Goal: Information Seeking & Learning: Stay updated

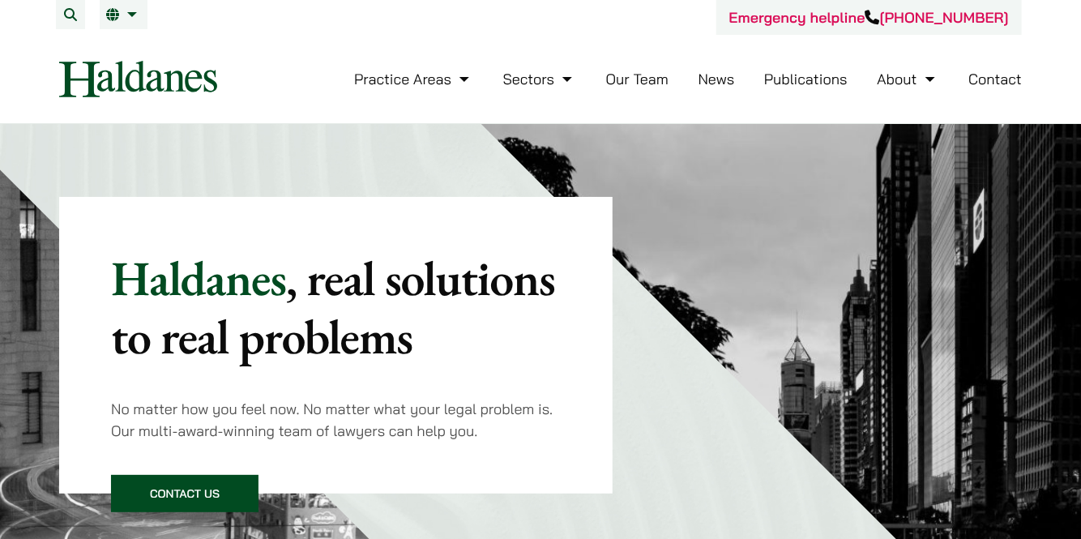
click at [702, 76] on link "News" at bounding box center [716, 79] width 36 height 19
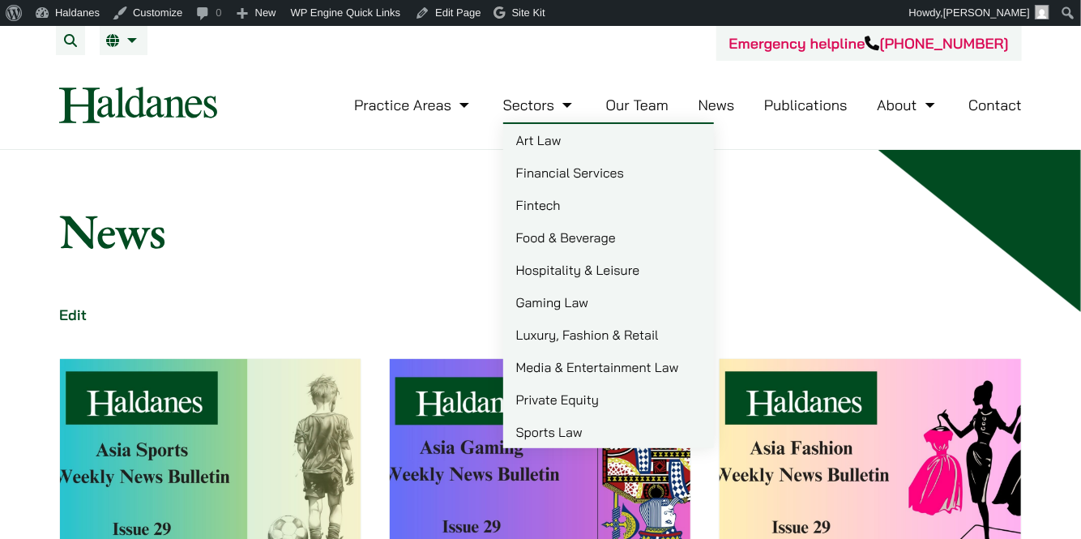
click at [299, 365] on img at bounding box center [210, 467] width 301 height 216
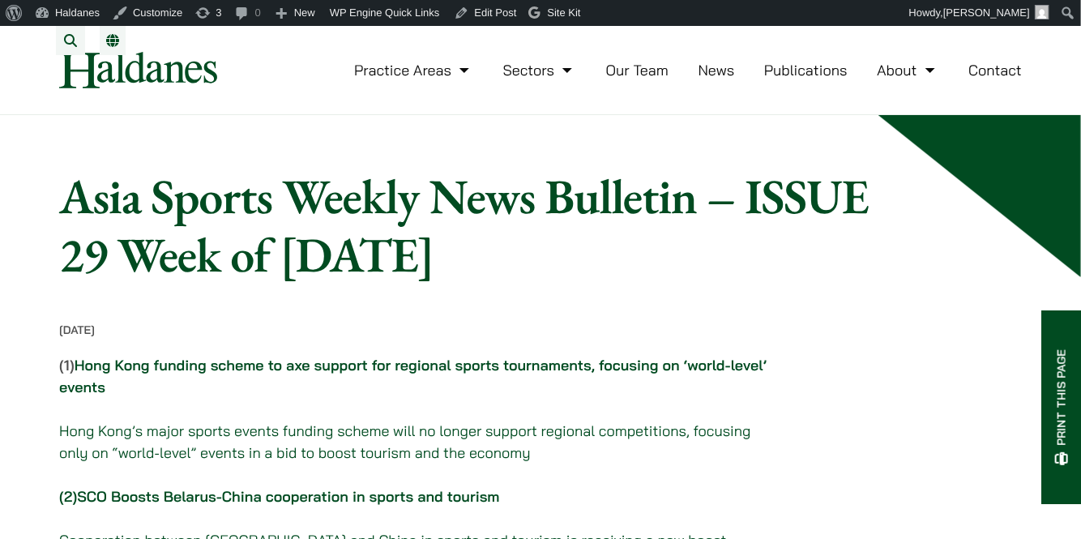
click at [301, 380] on link "Hong Kong funding scheme to axe support for regional sports tournaments, focusi…" at bounding box center [412, 376] width 707 height 41
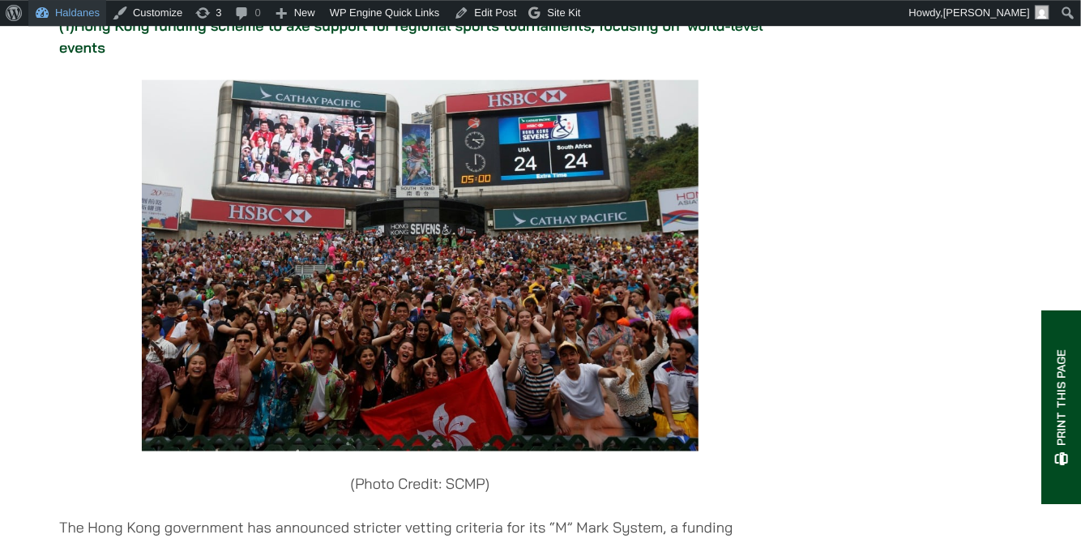
scroll to position [901, 0]
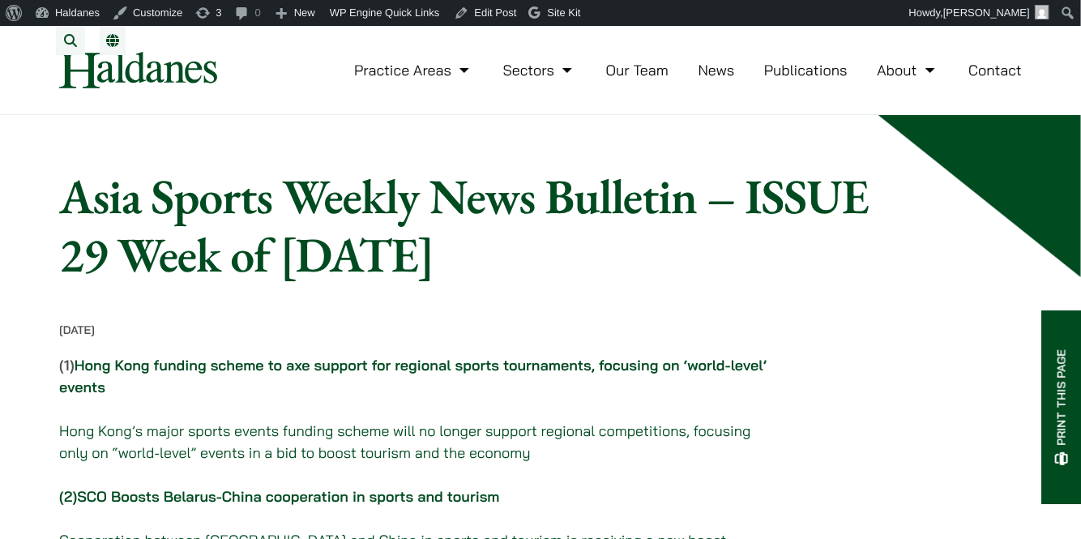
click at [711, 79] on link "News" at bounding box center [716, 70] width 36 height 19
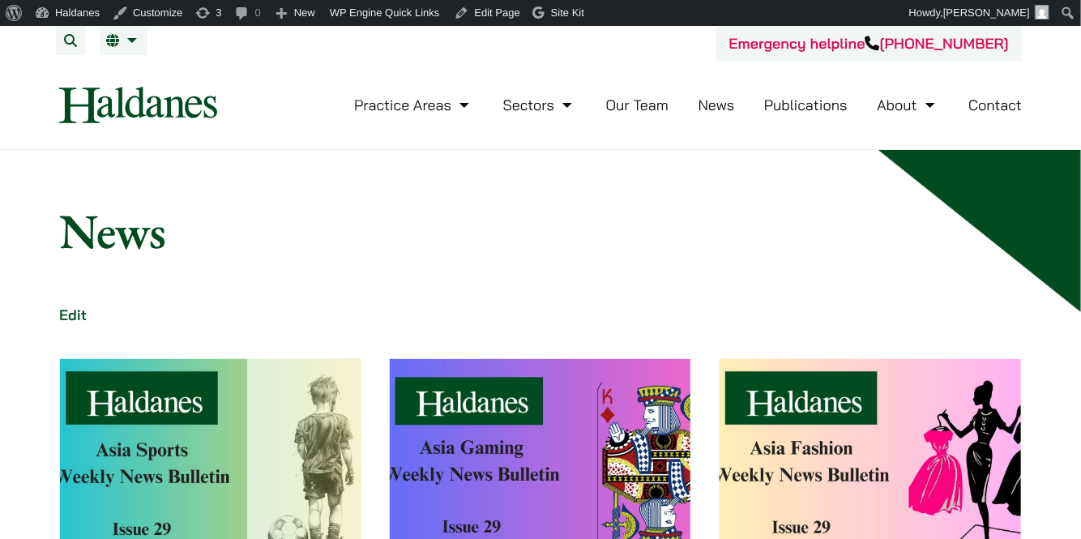
click at [632, 400] on img at bounding box center [540, 467] width 301 height 216
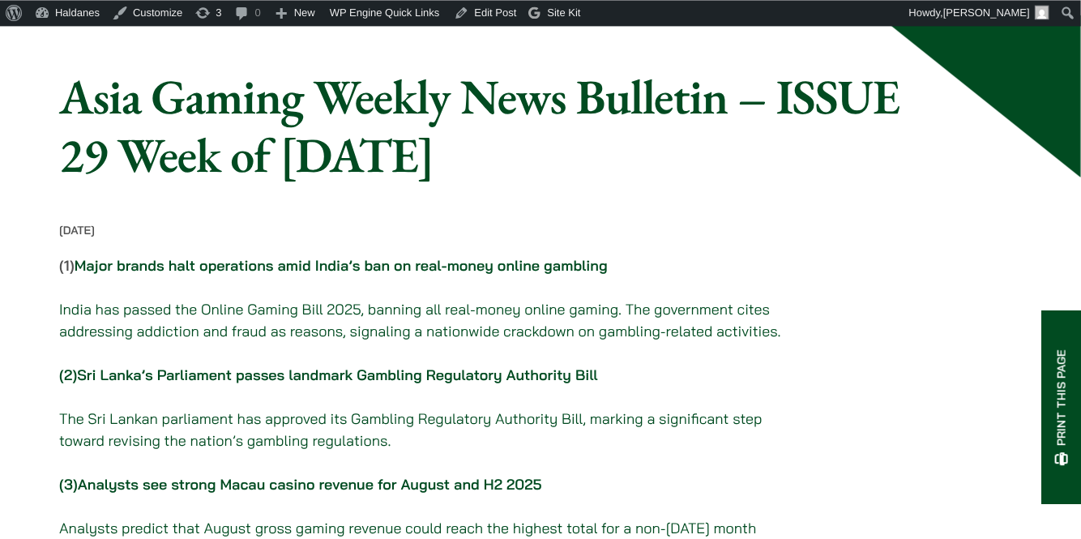
scroll to position [171, 0]
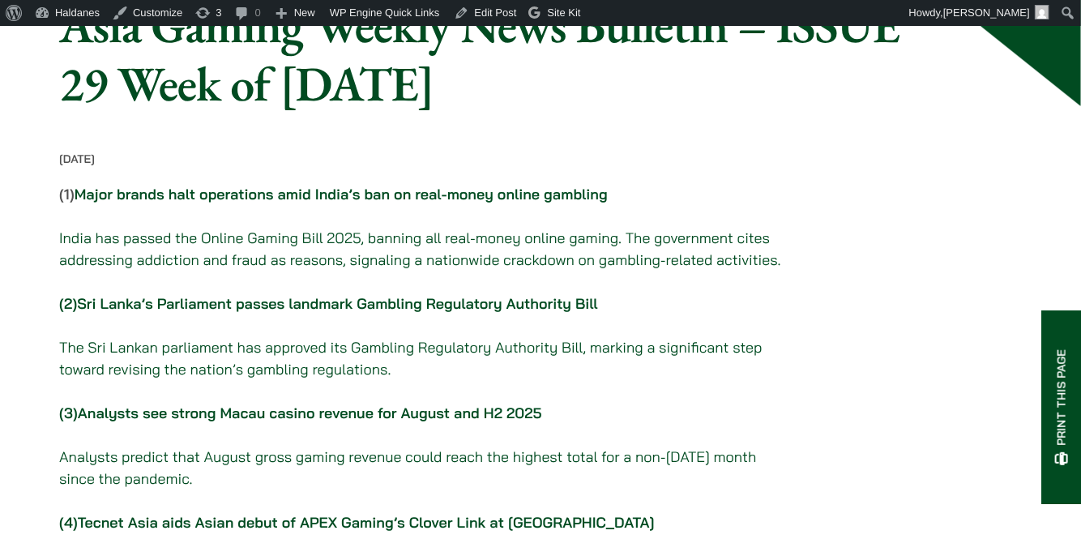
click at [367, 313] on link "Sri Lanka’s Parliament passes landmark Gambling Regulatory Authority Bill" at bounding box center [337, 303] width 521 height 19
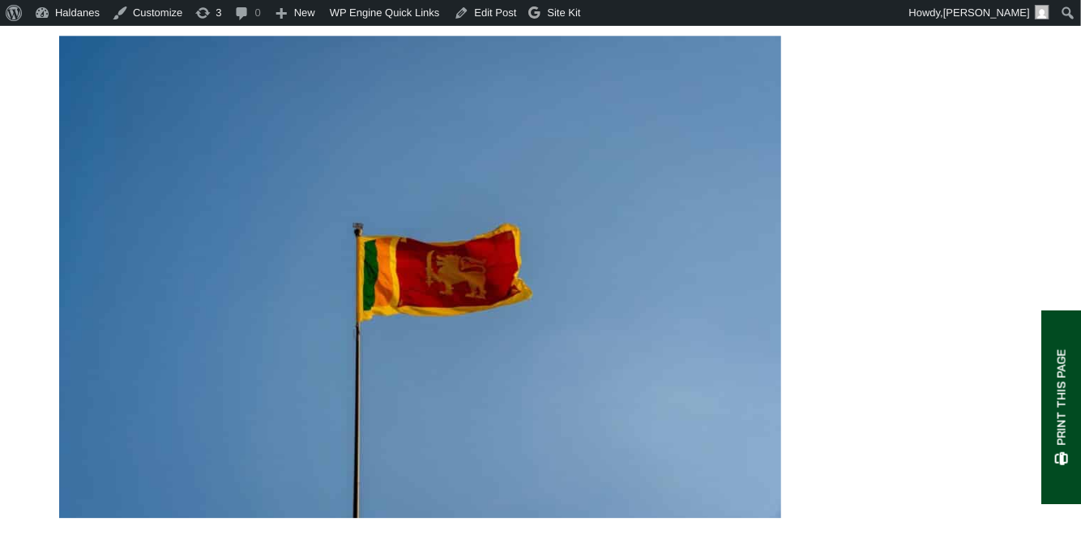
scroll to position [1795, 0]
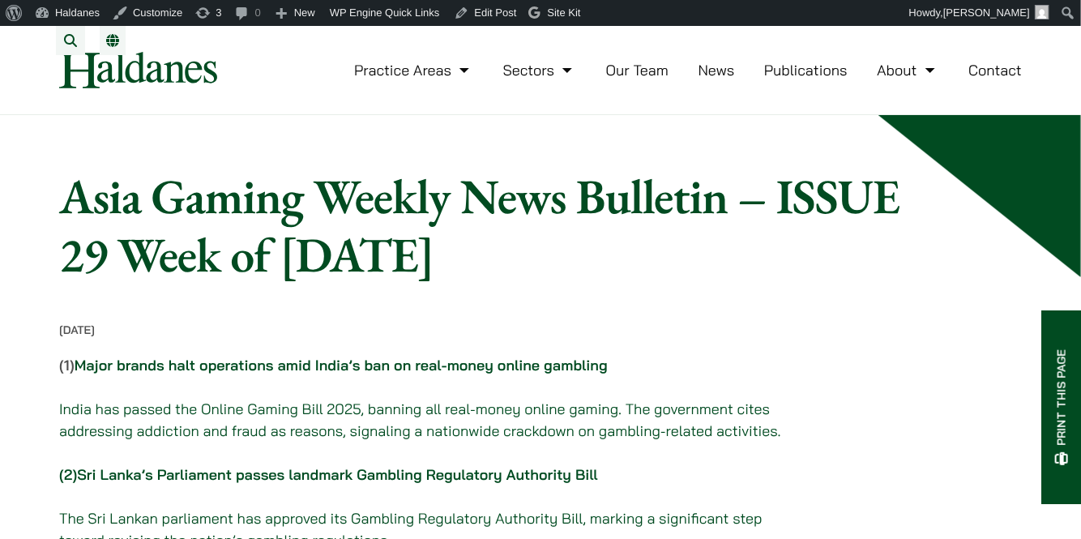
click at [718, 79] on link "News" at bounding box center [716, 70] width 36 height 19
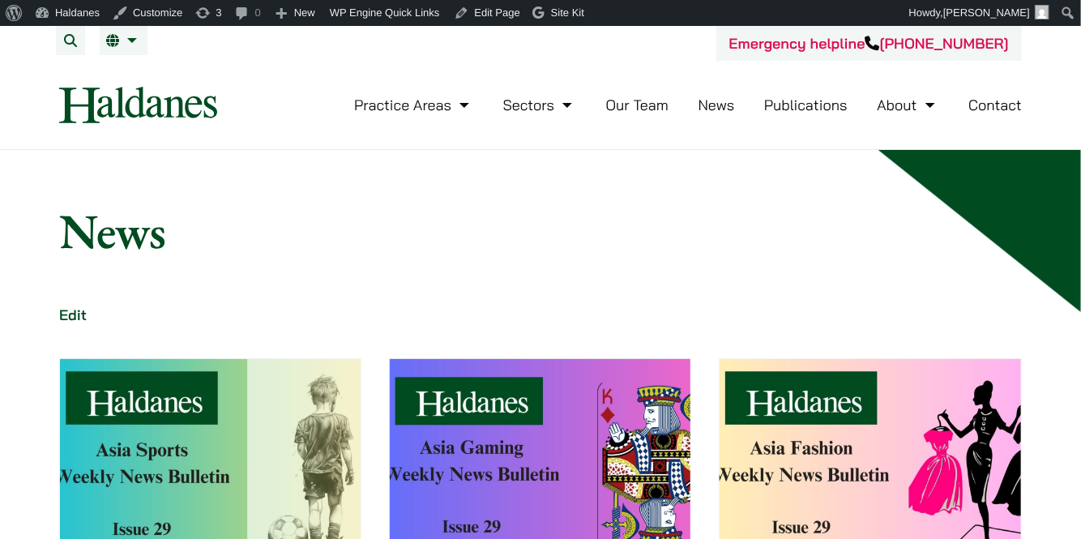
click at [778, 410] on img at bounding box center [869, 467] width 301 height 216
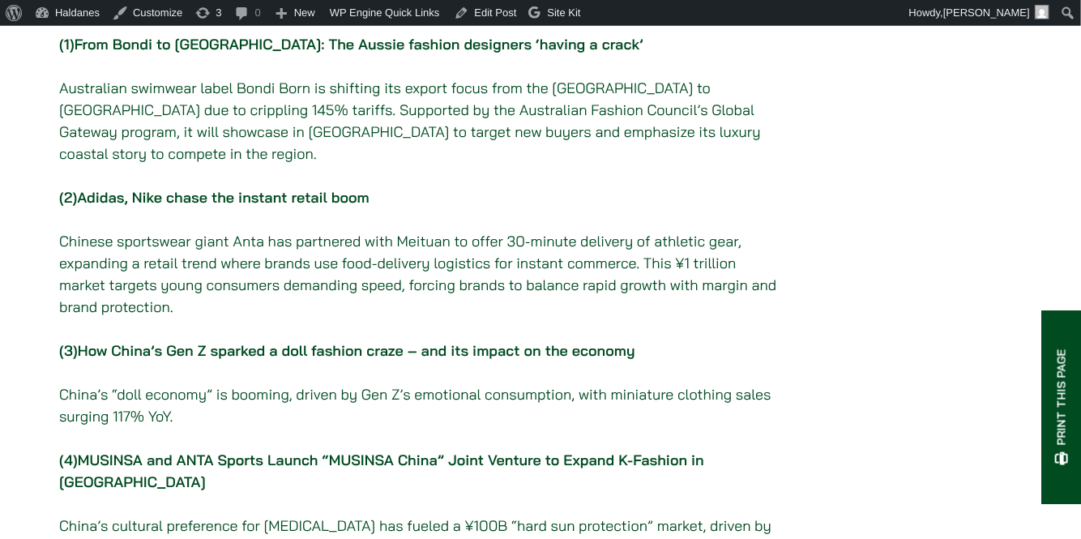
scroll to position [342, 0]
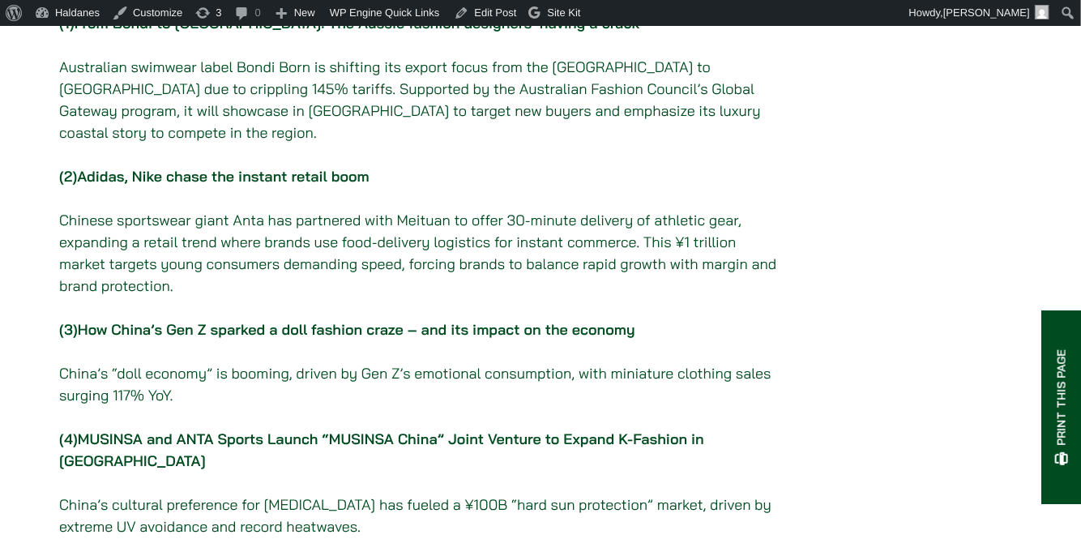
click at [326, 321] on link "How China’s Gen Z sparked a doll fashion craze – and its impact on the economy" at bounding box center [356, 329] width 557 height 19
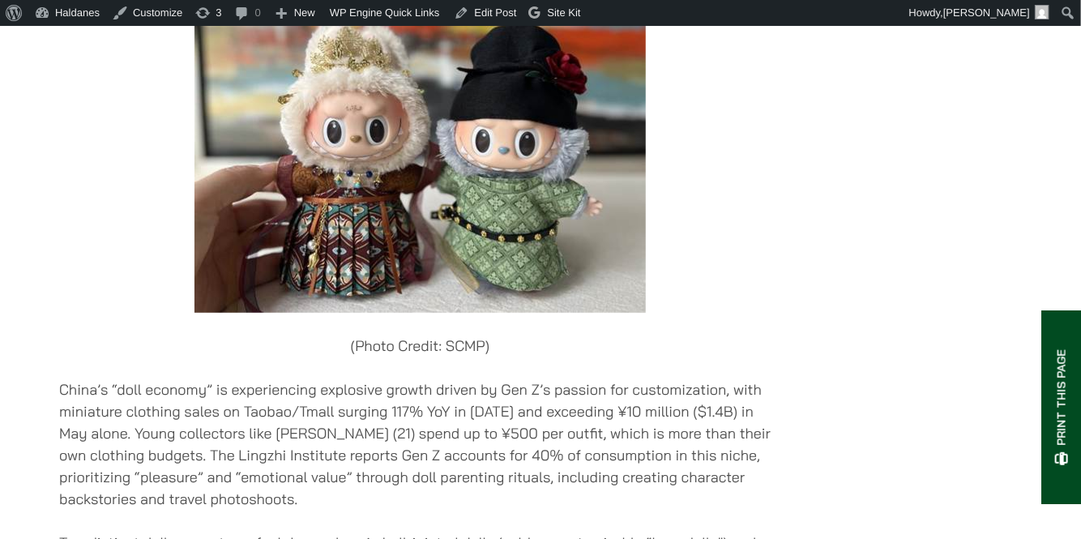
scroll to position [3092, 0]
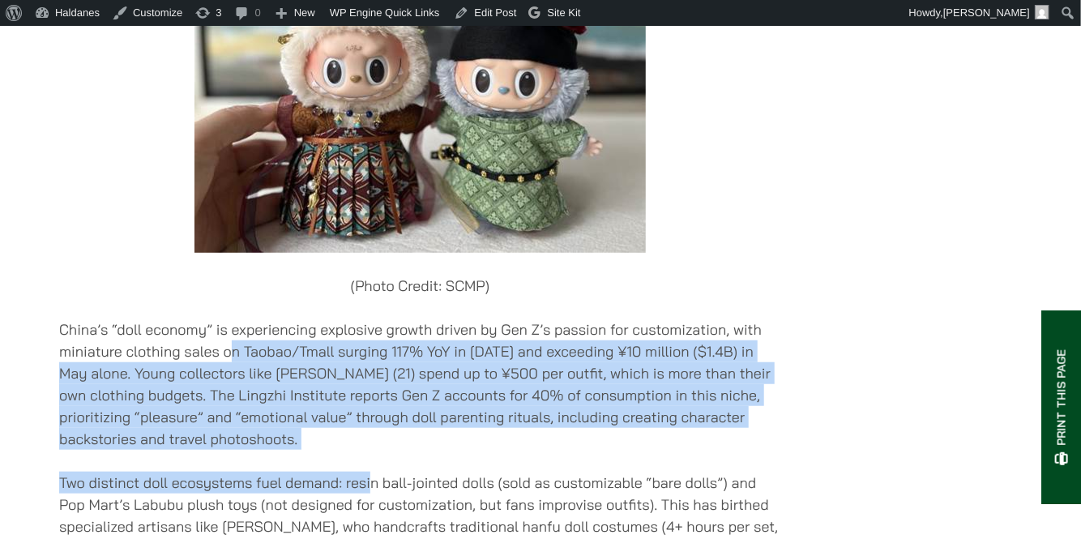
drag, startPoint x: 254, startPoint y: 329, endPoint x: 373, endPoint y: 410, distance: 144.7
click at [301, 336] on p "China’s “doll economy” is experiencing explosive growth driven by Gen Z’s passi…" at bounding box center [420, 383] width 722 height 131
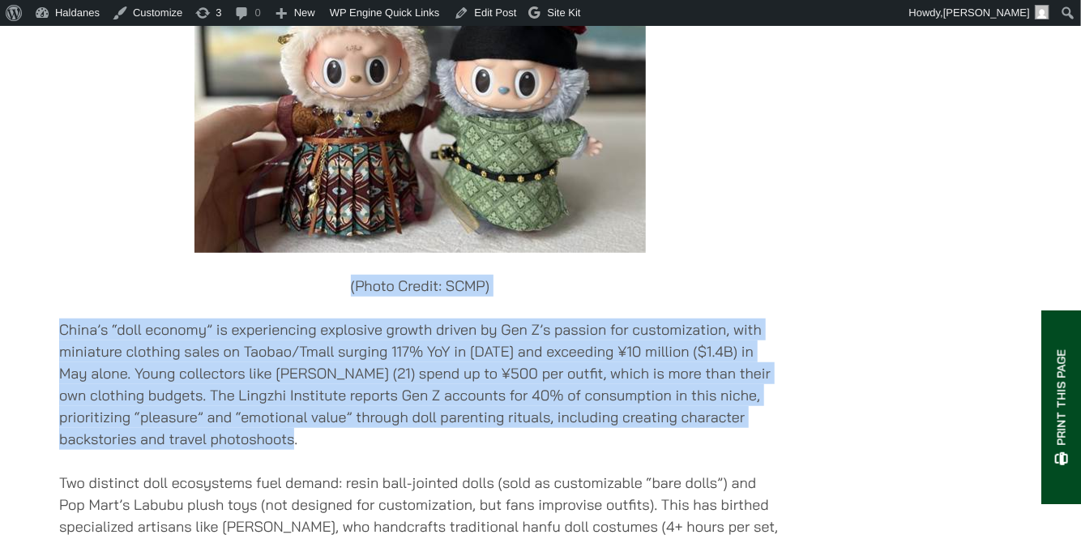
drag, startPoint x: 342, startPoint y: 406, endPoint x: 329, endPoint y: 241, distance: 165.0
click at [296, 318] on p "China’s “doll economy” is experiencing explosive growth driven by Gen Z’s passi…" at bounding box center [420, 383] width 722 height 131
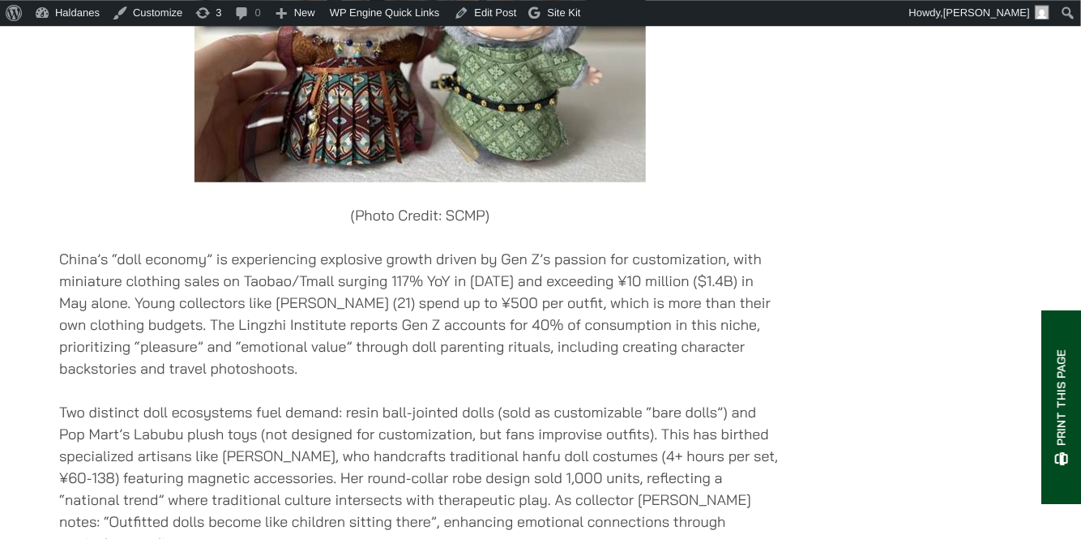
scroll to position [3178, 0]
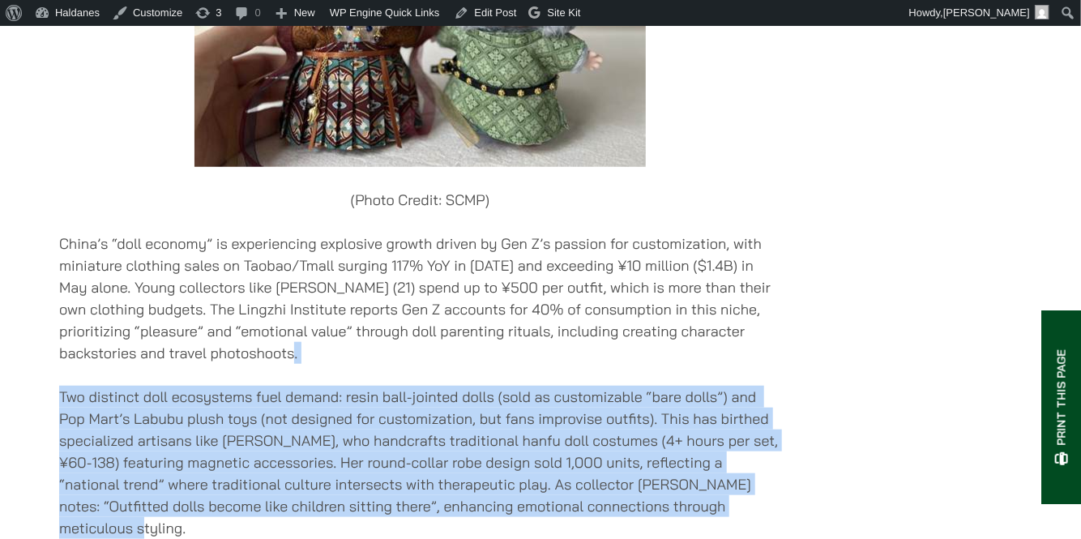
drag, startPoint x: 297, startPoint y: 289, endPoint x: 441, endPoint y: 466, distance: 227.5
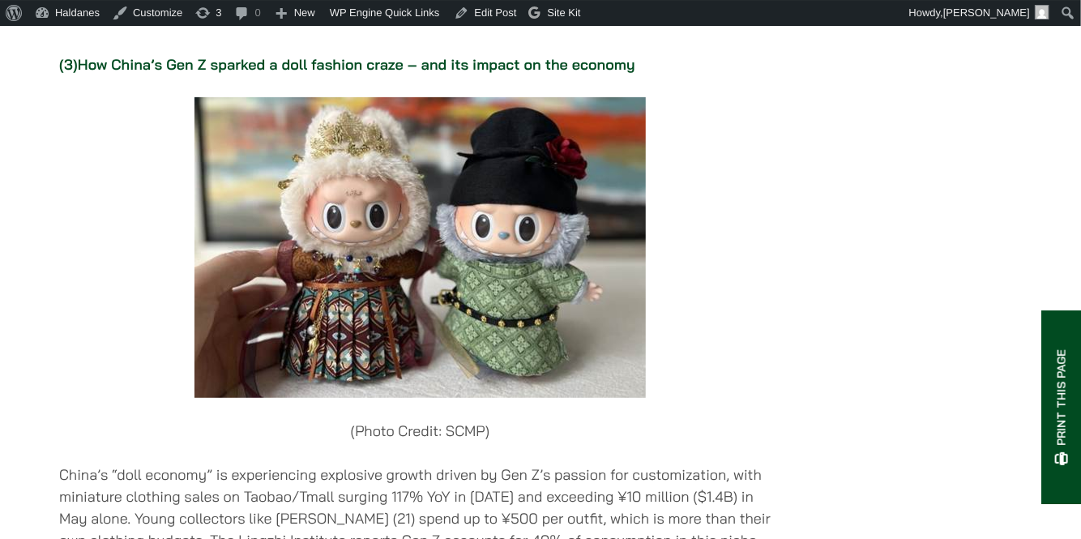
scroll to position [2921, 0]
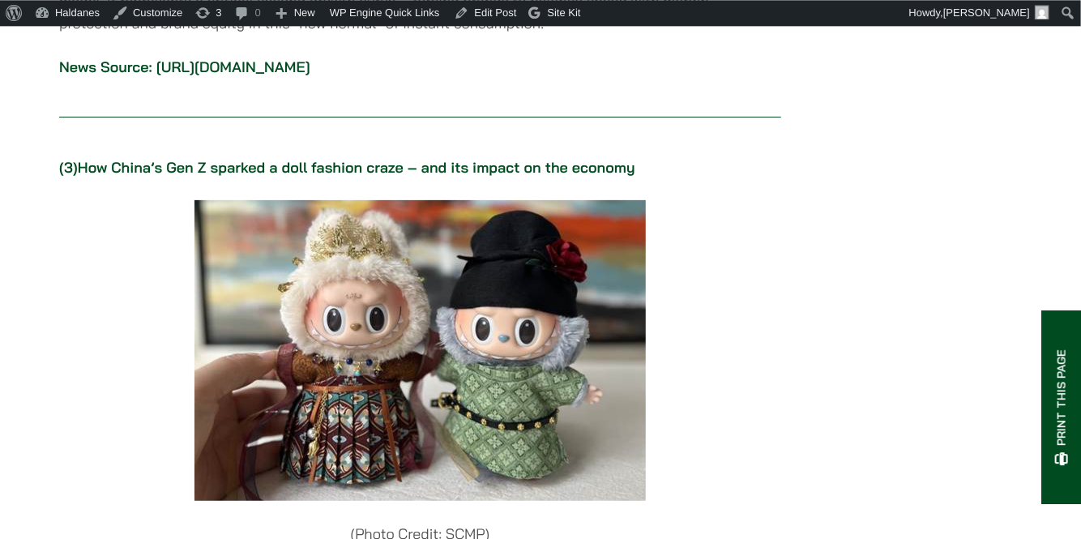
scroll to position [2835, 0]
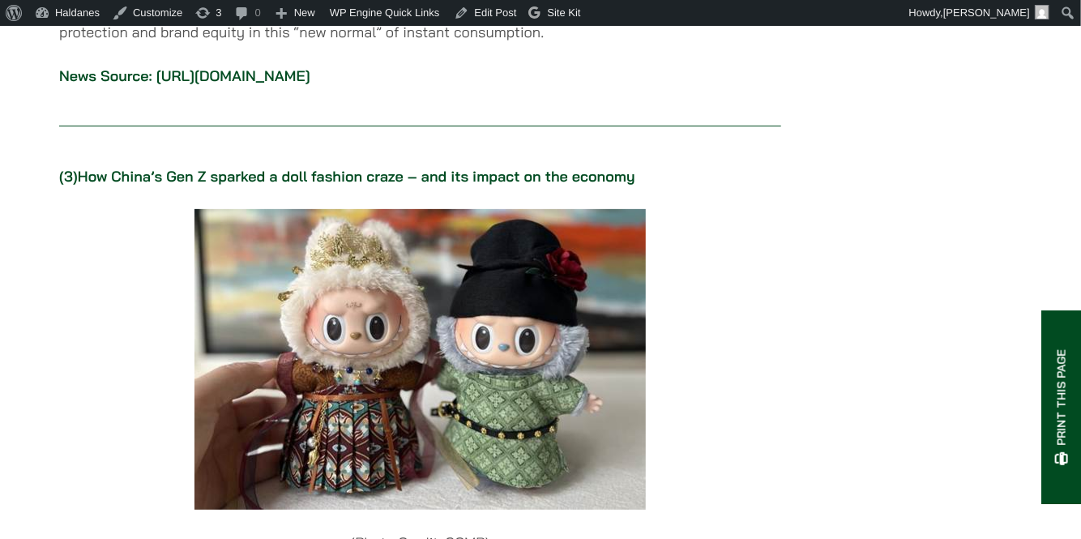
drag, startPoint x: 109, startPoint y: 121, endPoint x: 676, endPoint y: 113, distance: 567.9
click at [676, 165] on p "(3) How China’s Gen Z sparked a doll fashion craze – and its impact on the econ…" at bounding box center [420, 176] width 722 height 22
copy strong "(3) How China’s Gen Z sparked a doll fashion craze – and its impact on the econ…"
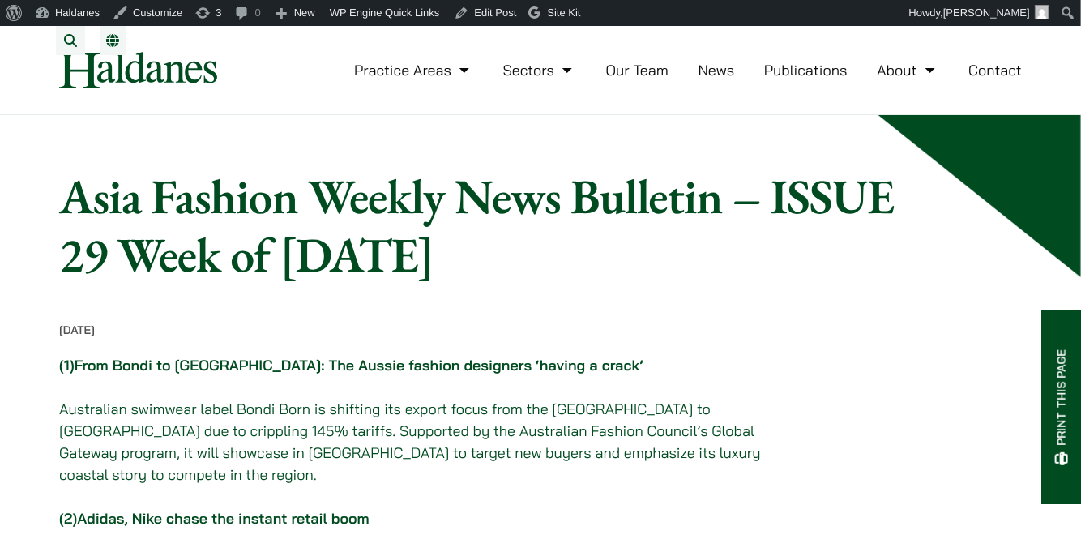
click at [708, 79] on link "News" at bounding box center [716, 70] width 36 height 19
click at [719, 79] on link "News" at bounding box center [716, 70] width 36 height 19
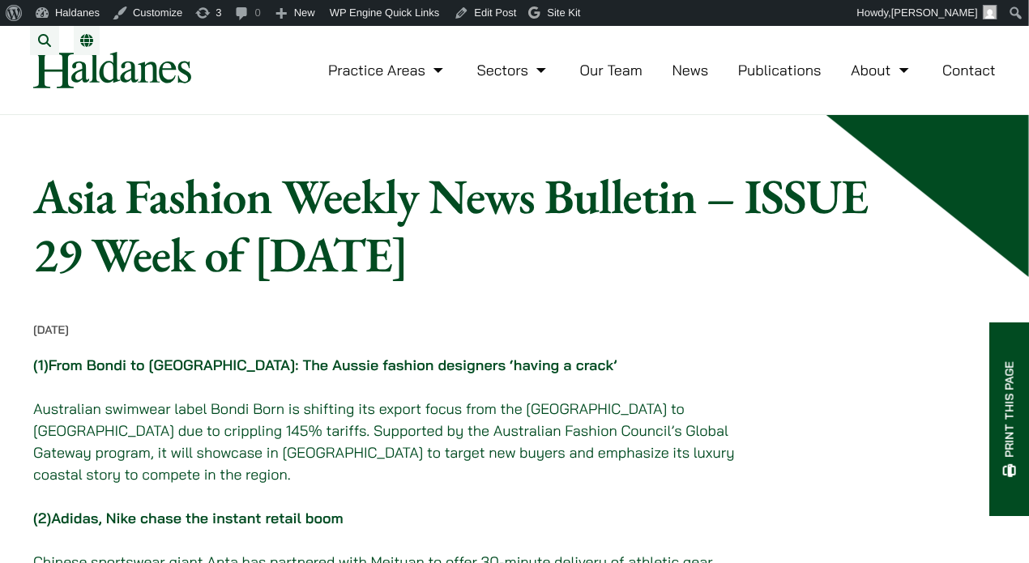
click at [688, 79] on link "News" at bounding box center [690, 70] width 36 height 19
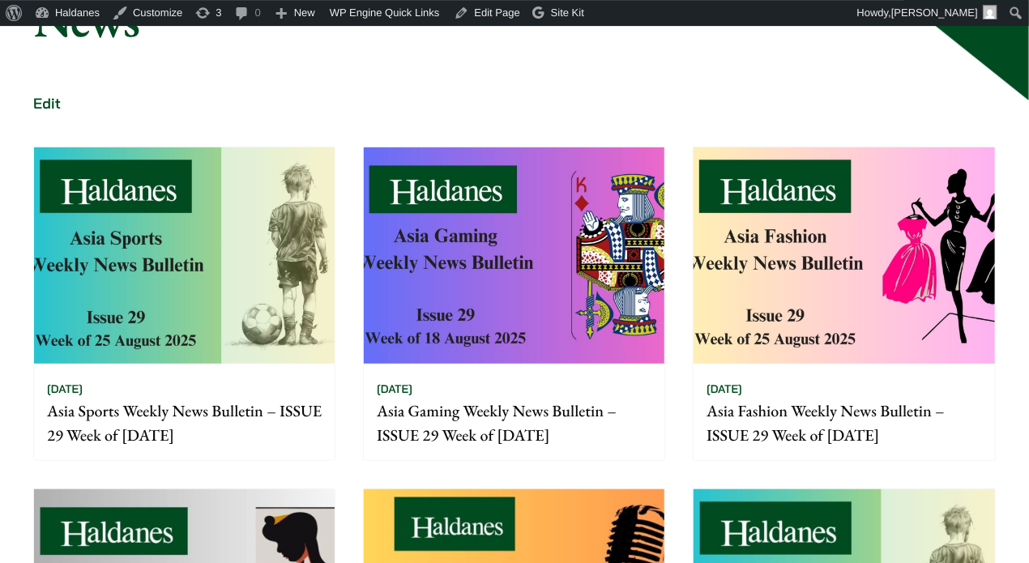
scroll to position [256, 0]
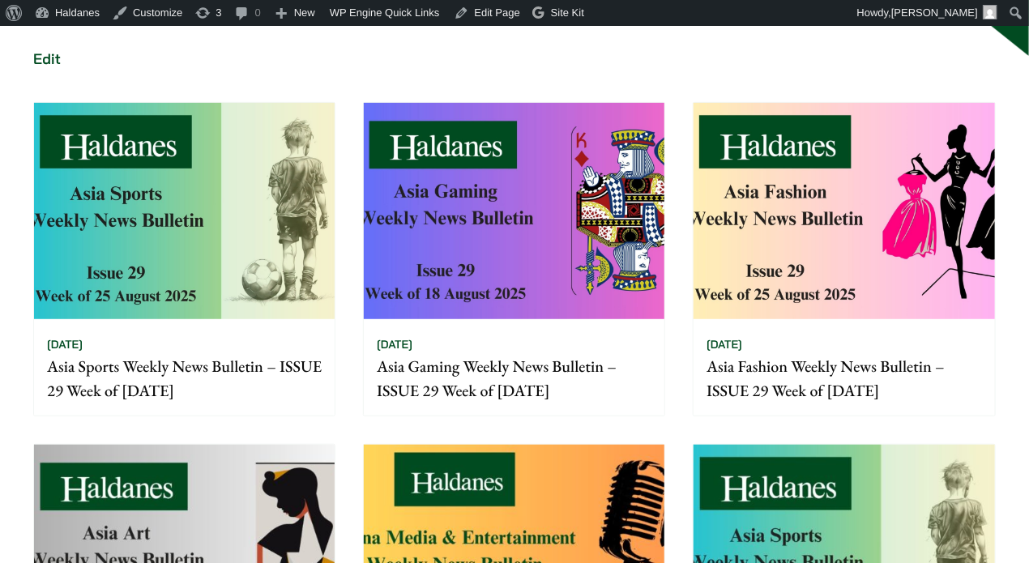
click at [256, 463] on img at bounding box center [184, 553] width 301 height 216
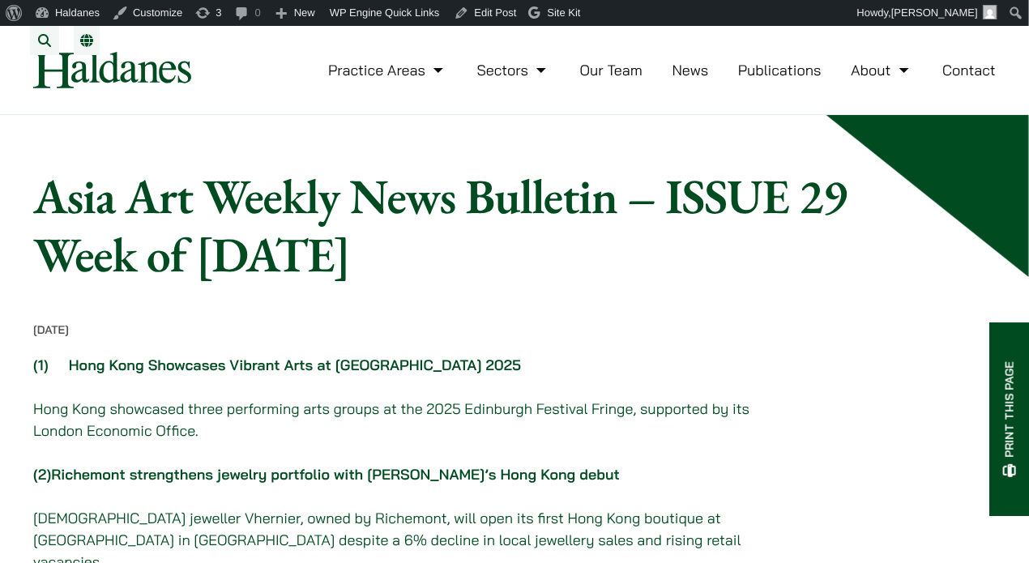
scroll to position [256, 0]
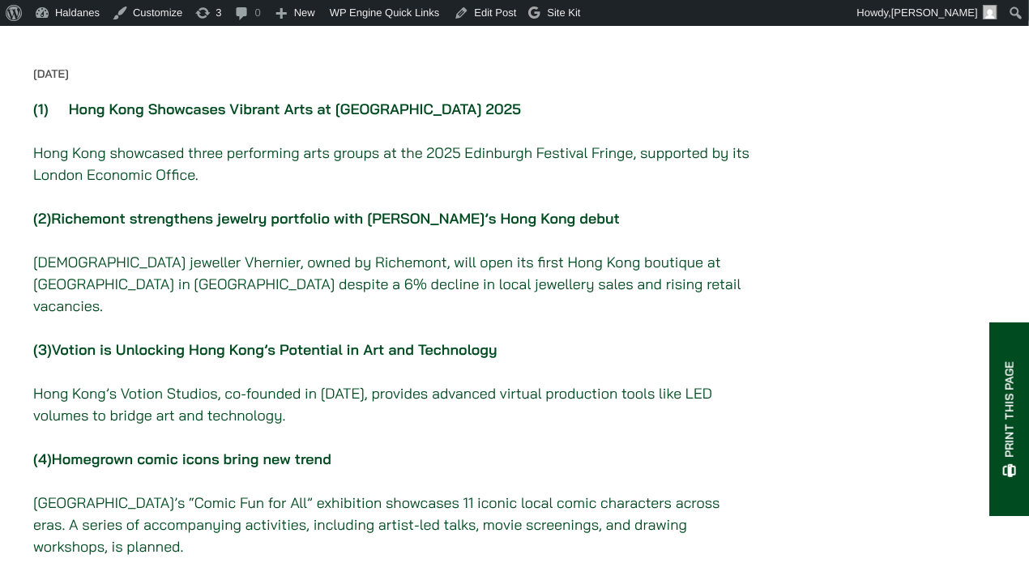
click at [258, 457] on link "Homegrown comic icons bring new trend" at bounding box center [191, 459] width 279 height 19
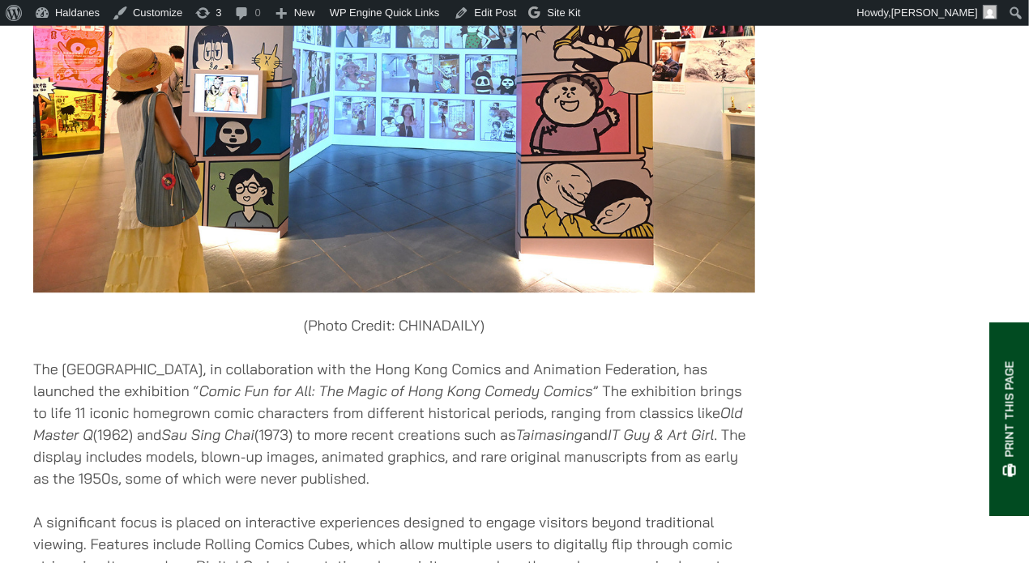
scroll to position [4540, 0]
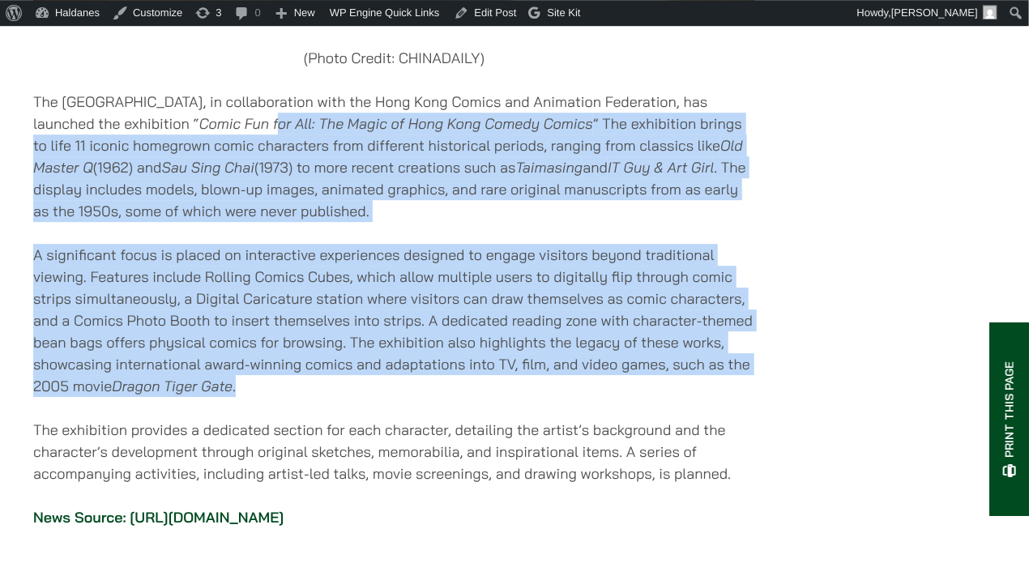
drag, startPoint x: 306, startPoint y: 143, endPoint x: 320, endPoint y: 406, distance: 262.8
click at [280, 351] on p "A significant focus is placed on interactive experiences designed to engage vis…" at bounding box center [394, 320] width 722 height 153
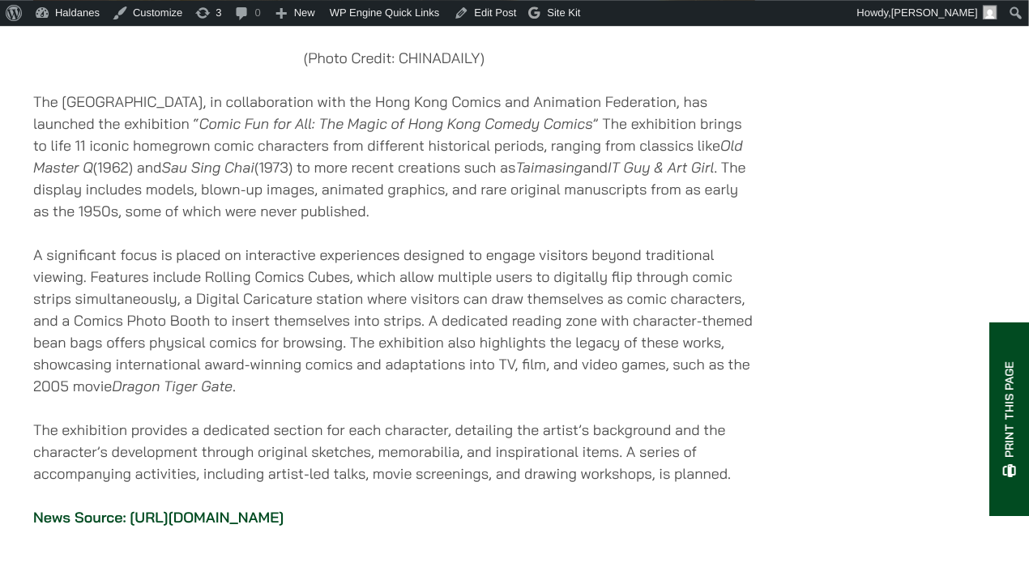
drag, startPoint x: 221, startPoint y: 180, endPoint x: 497, endPoint y: 432, distance: 373.9
click at [382, 394] on p "A significant focus is placed on interactive experiences designed to engage vis…" at bounding box center [394, 320] width 722 height 153
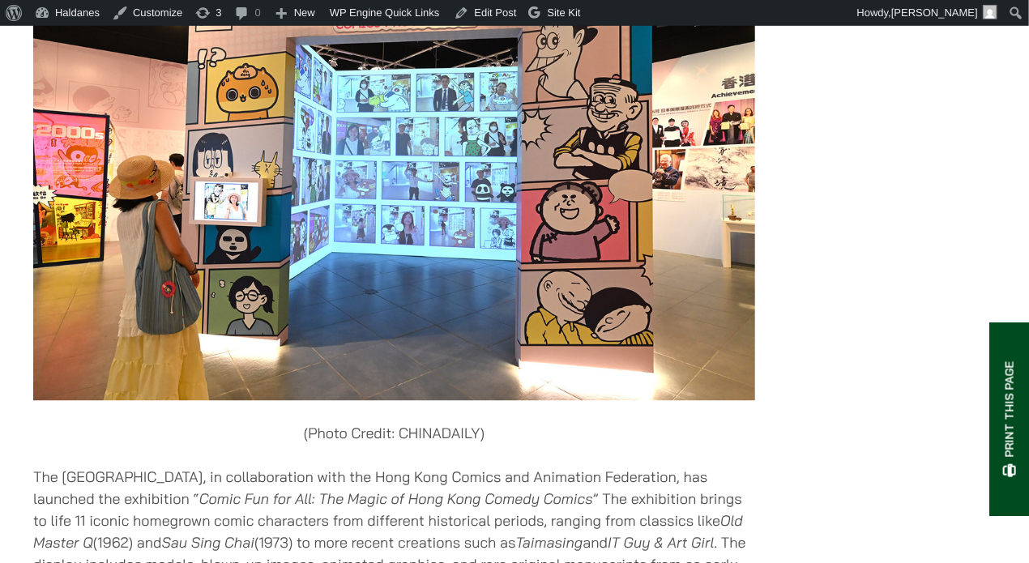
scroll to position [3941, 0]
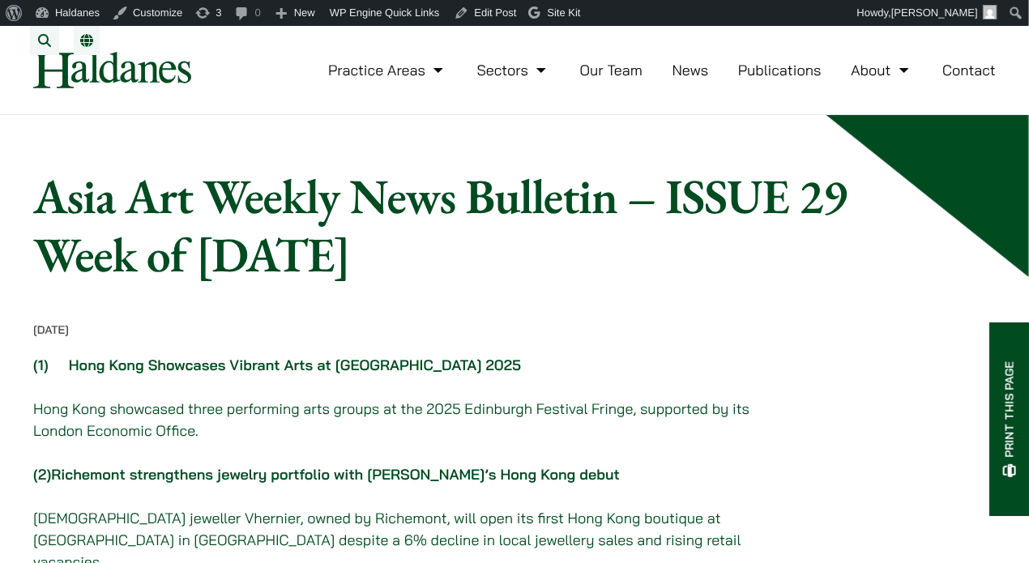
click at [695, 79] on link "News" at bounding box center [690, 70] width 36 height 19
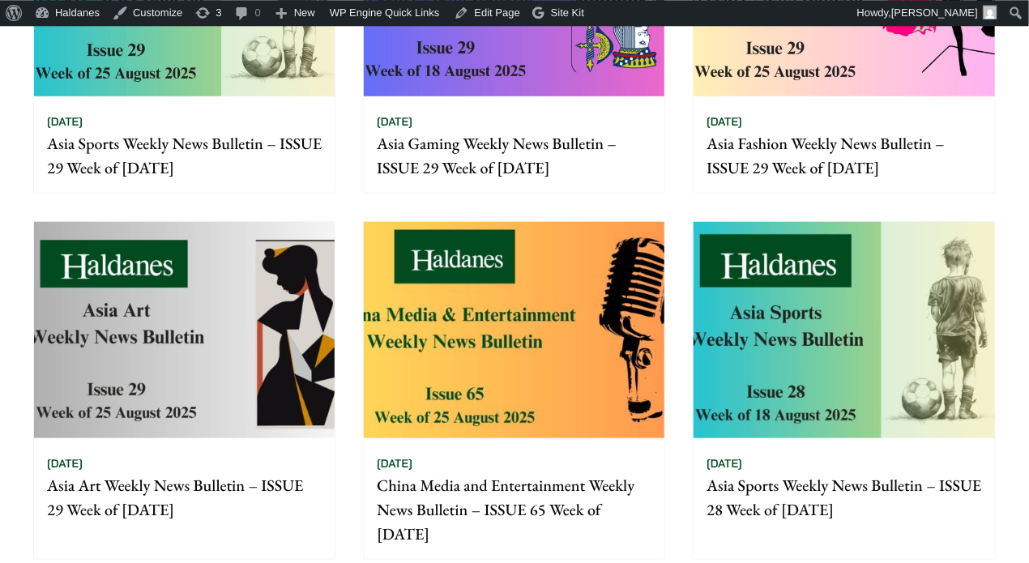
scroll to position [513, 0]
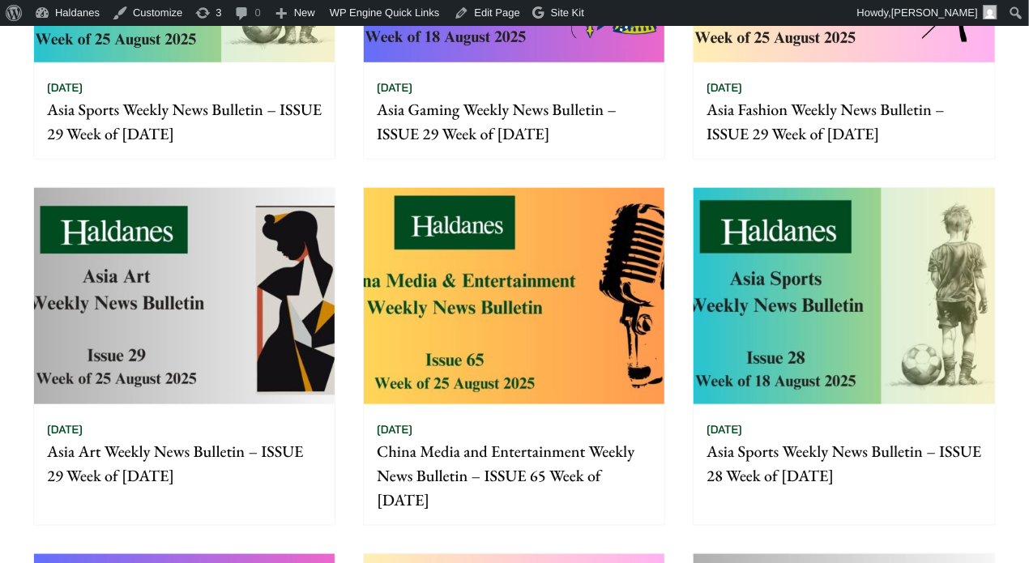
click at [444, 279] on img at bounding box center [514, 296] width 301 height 216
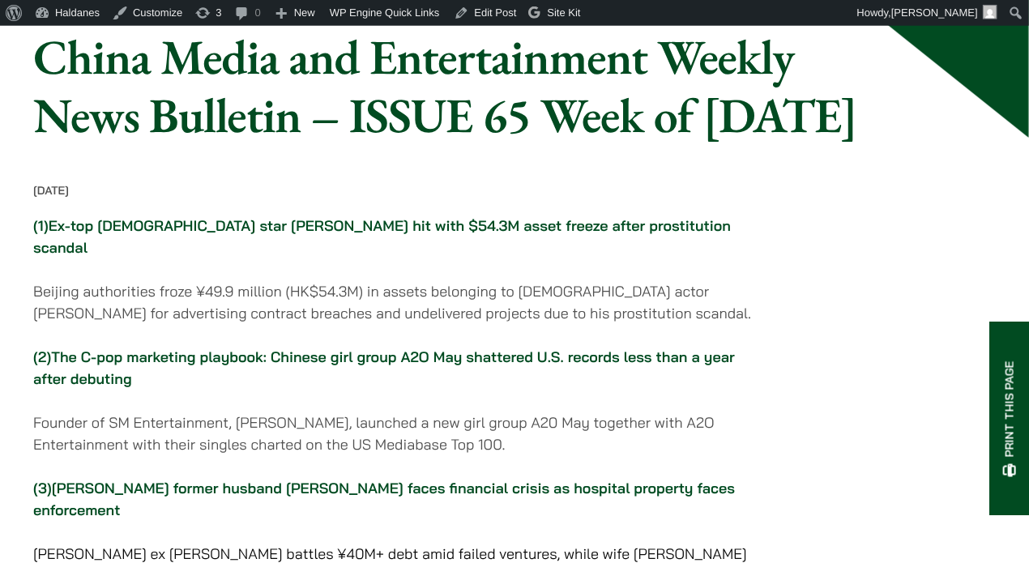
scroll to position [171, 0]
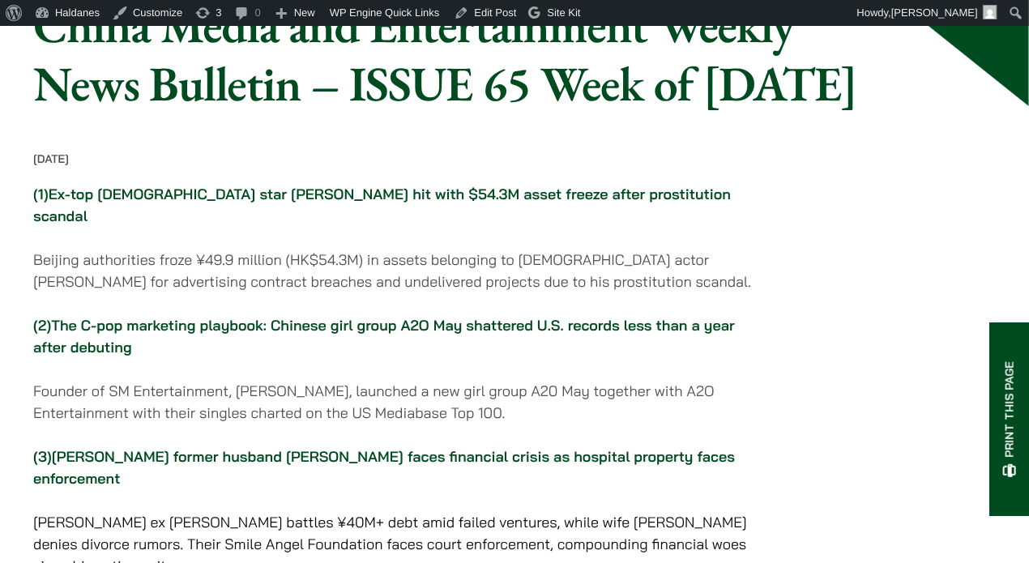
click at [442, 356] on link "The C-pop marketing playbook: Chinese girl group A2O May shattered U.S. records…" at bounding box center [384, 336] width 702 height 41
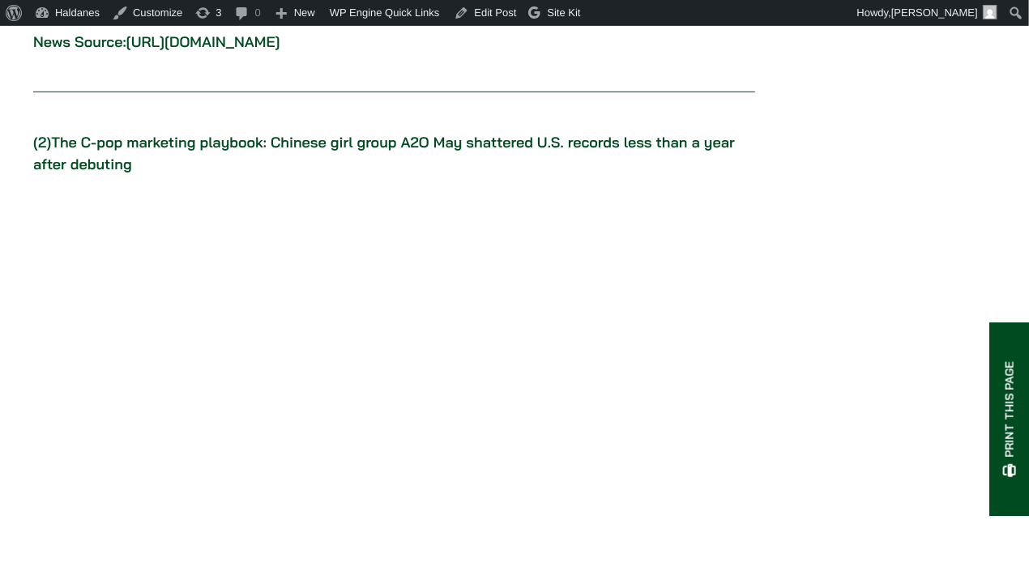
scroll to position [2925, 0]
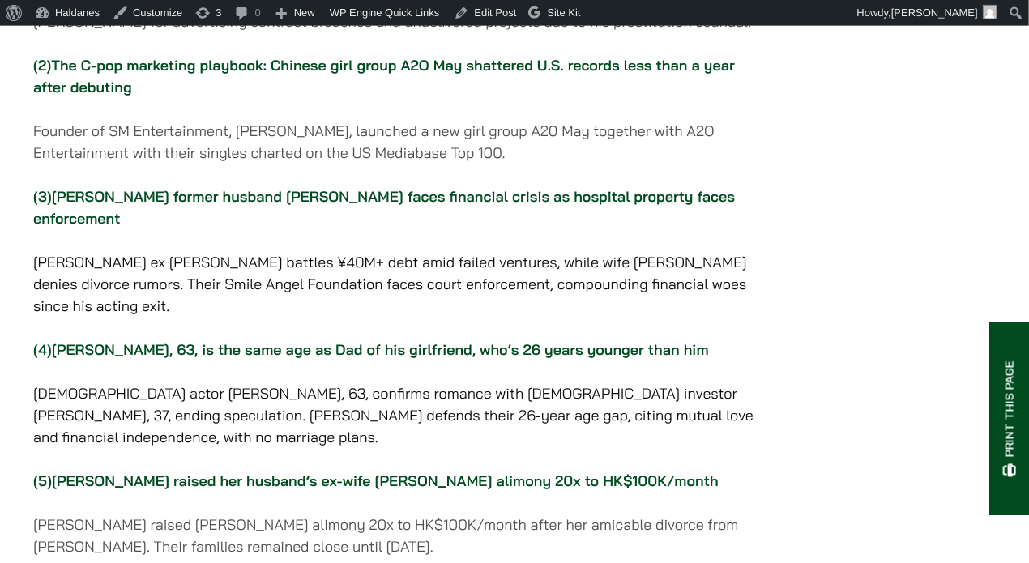
scroll to position [599, 0]
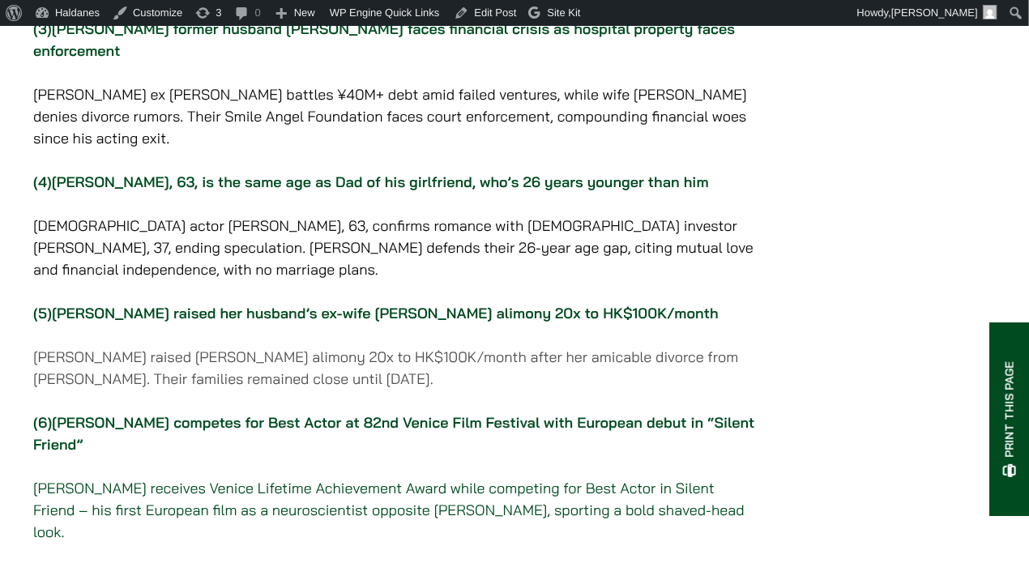
click at [306, 451] on link "[PERSON_NAME] competes for Best Actor at 82nd Venice Film Festival with Europea…" at bounding box center [394, 433] width 722 height 41
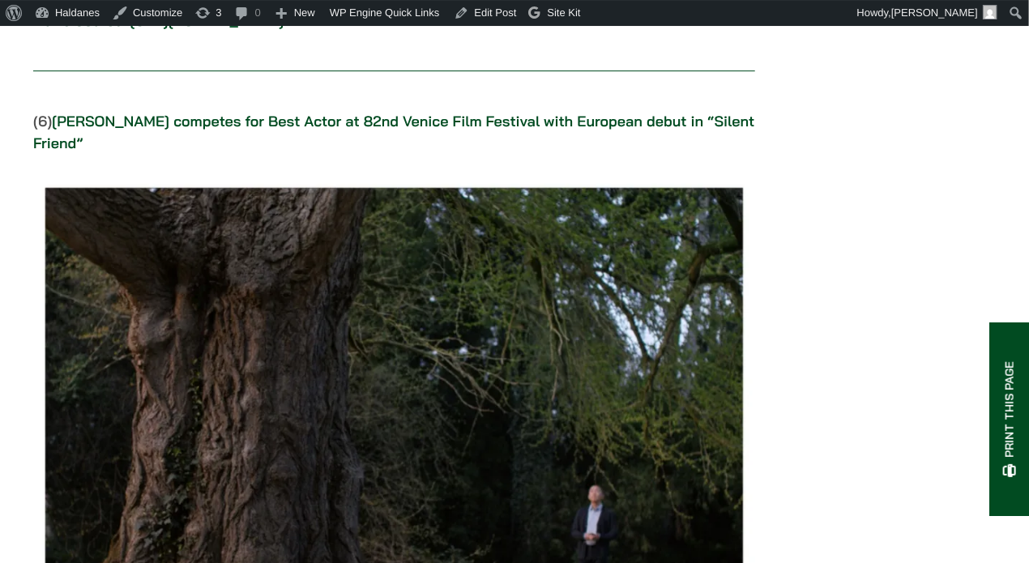
scroll to position [7449, 0]
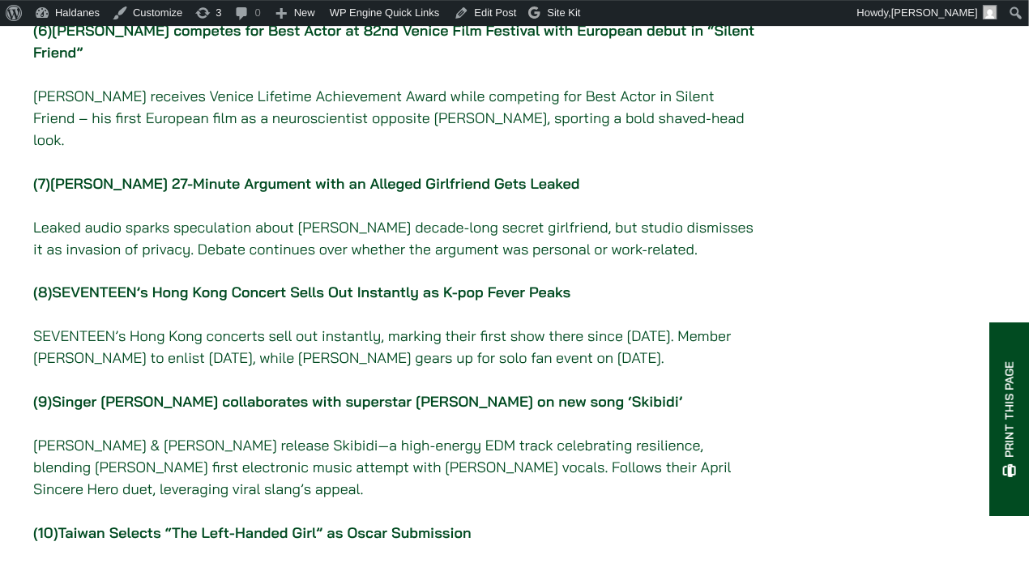
scroll to position [1111, 0]
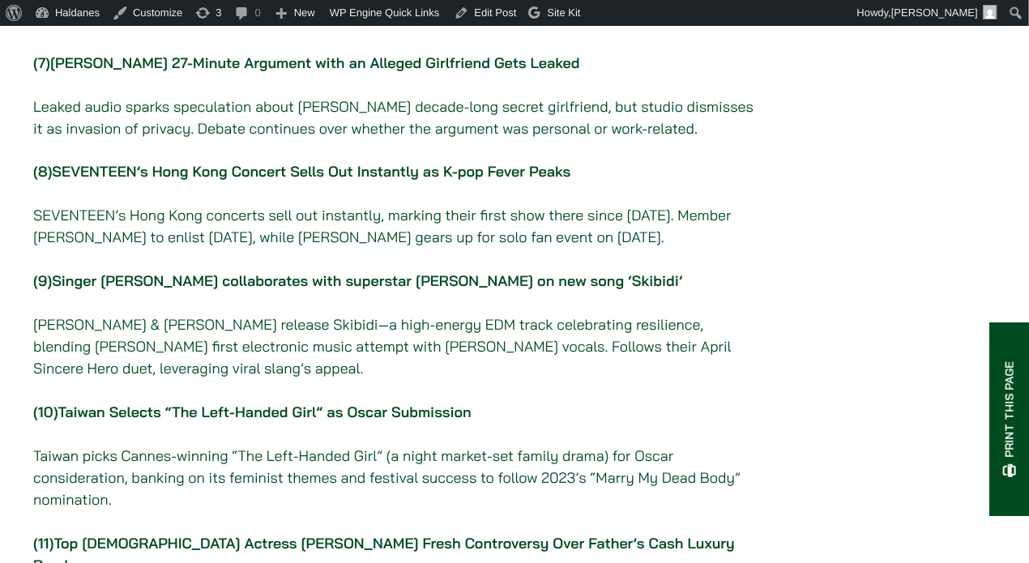
click at [412, 407] on p "(10) [GEOGRAPHIC_DATA] Selects “The Left-Handed Girl” as Oscar Submission Taiwa…" at bounding box center [394, 456] width 722 height 109
click at [410, 420] on link "Taiwan Selects “The Left-Handed Girl” as Oscar Submission" at bounding box center [264, 412] width 413 height 19
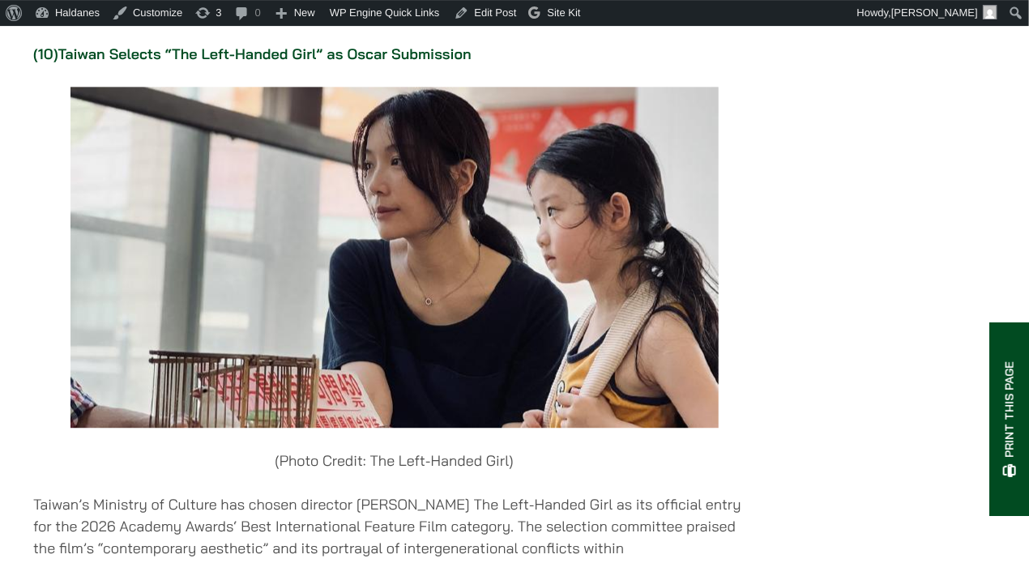
scroll to position [11801, 0]
